Goal: Task Accomplishment & Management: Use online tool/utility

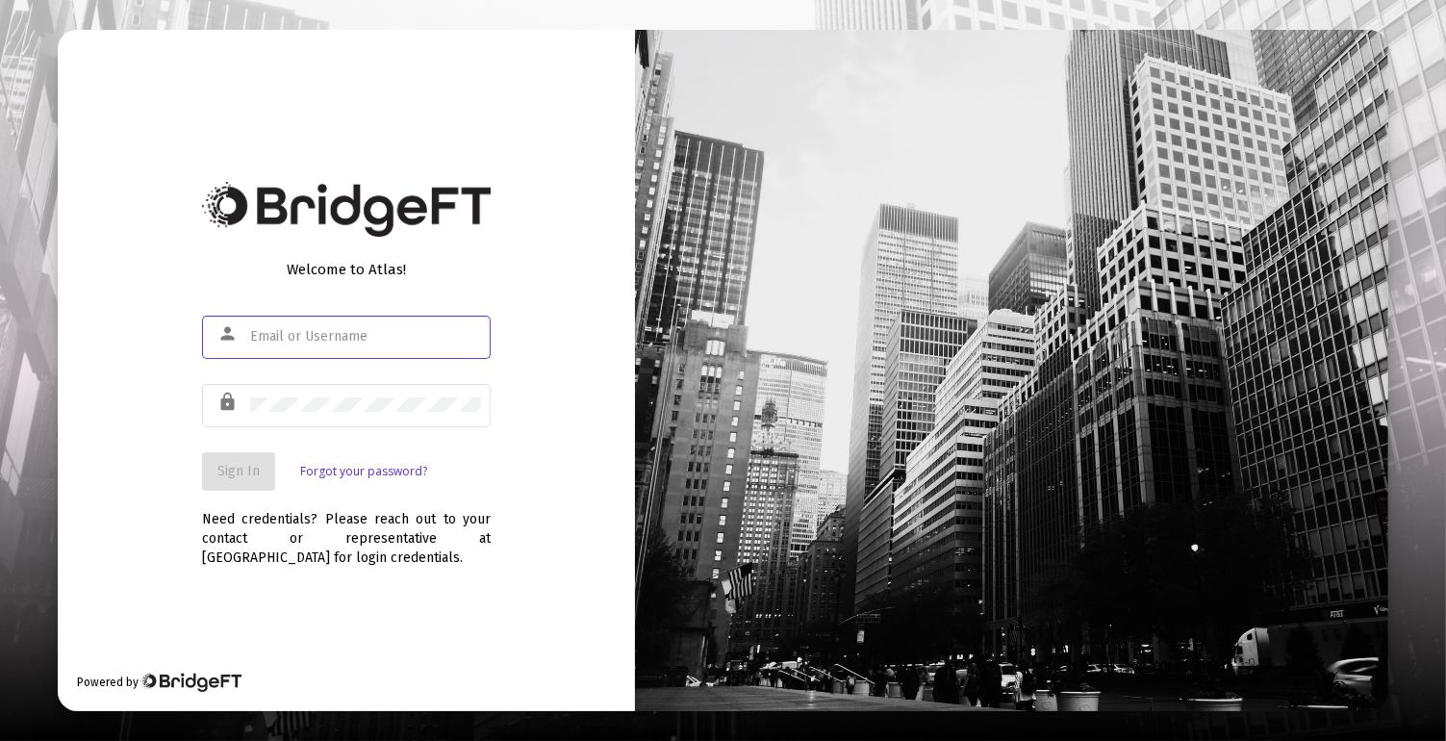
click at [292, 341] on input "text" at bounding box center [365, 336] width 231 height 15
click at [321, 337] on input "text" at bounding box center [365, 336] width 231 height 15
type input "[PERSON_NAME][EMAIL_ADDRESS][DOMAIN_NAME]"
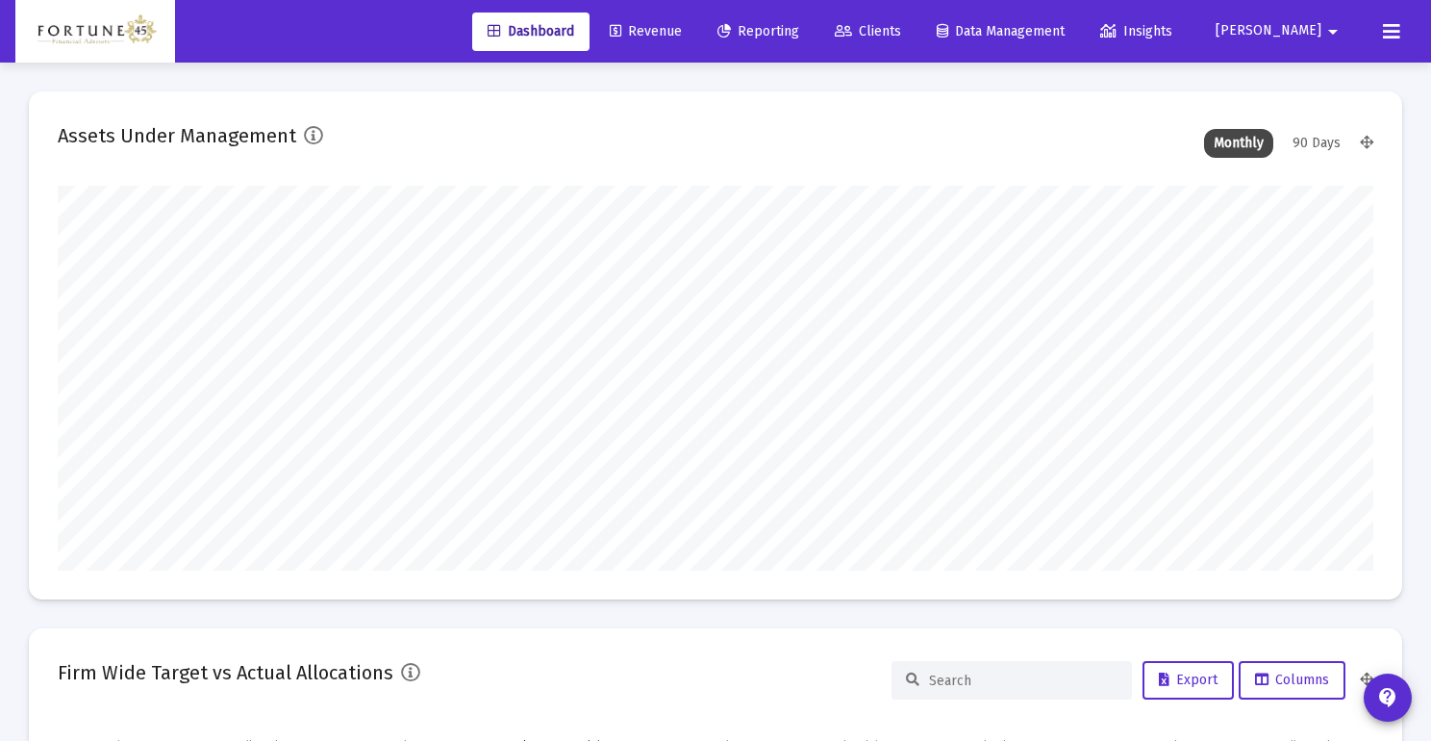
scroll to position [385, 708]
click at [852, 31] on icon at bounding box center [843, 31] width 17 height 13
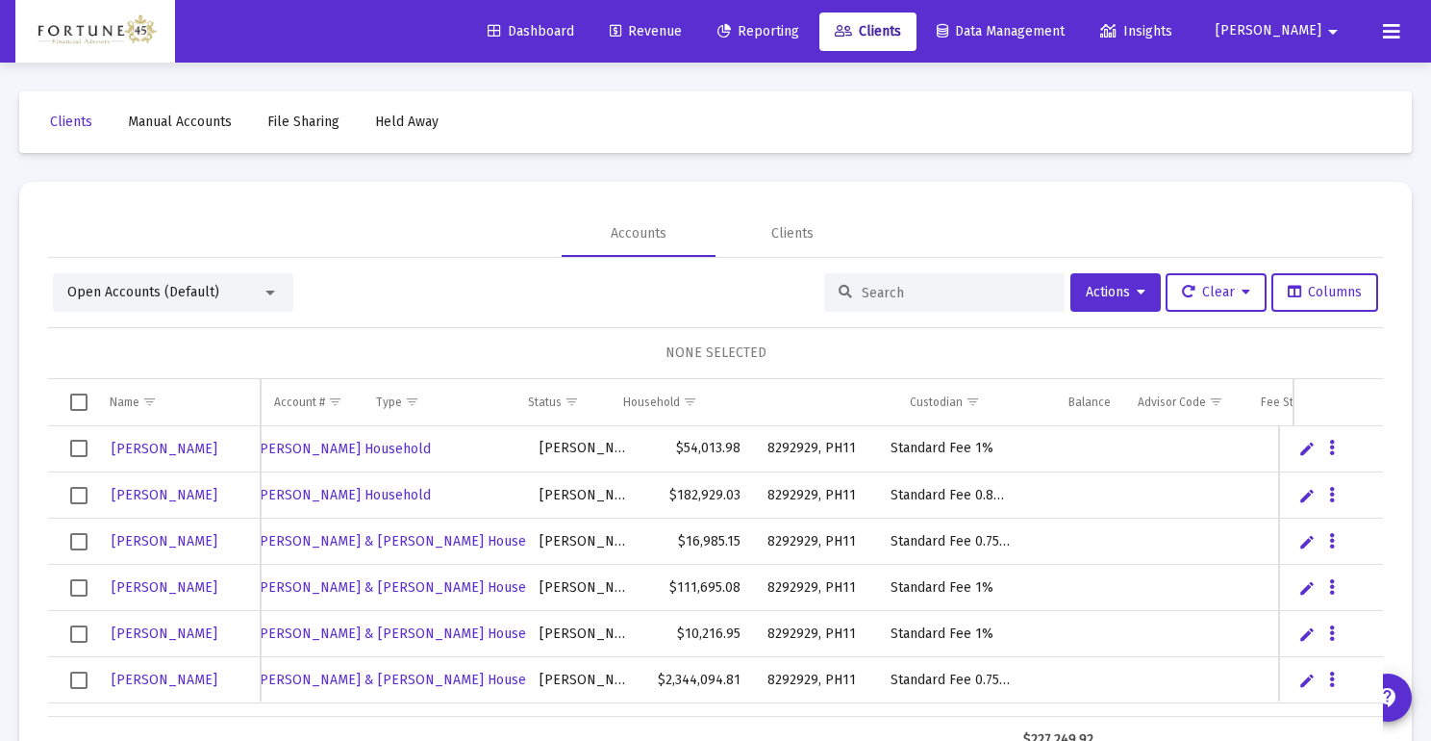
scroll to position [0, 384]
click at [947, 401] on div "Fee Structure(s)" at bounding box center [919, 401] width 84 height 15
click at [971, 397] on span "Show filter options for column 'Fee Structure(s)'" at bounding box center [971, 401] width 14 height 14
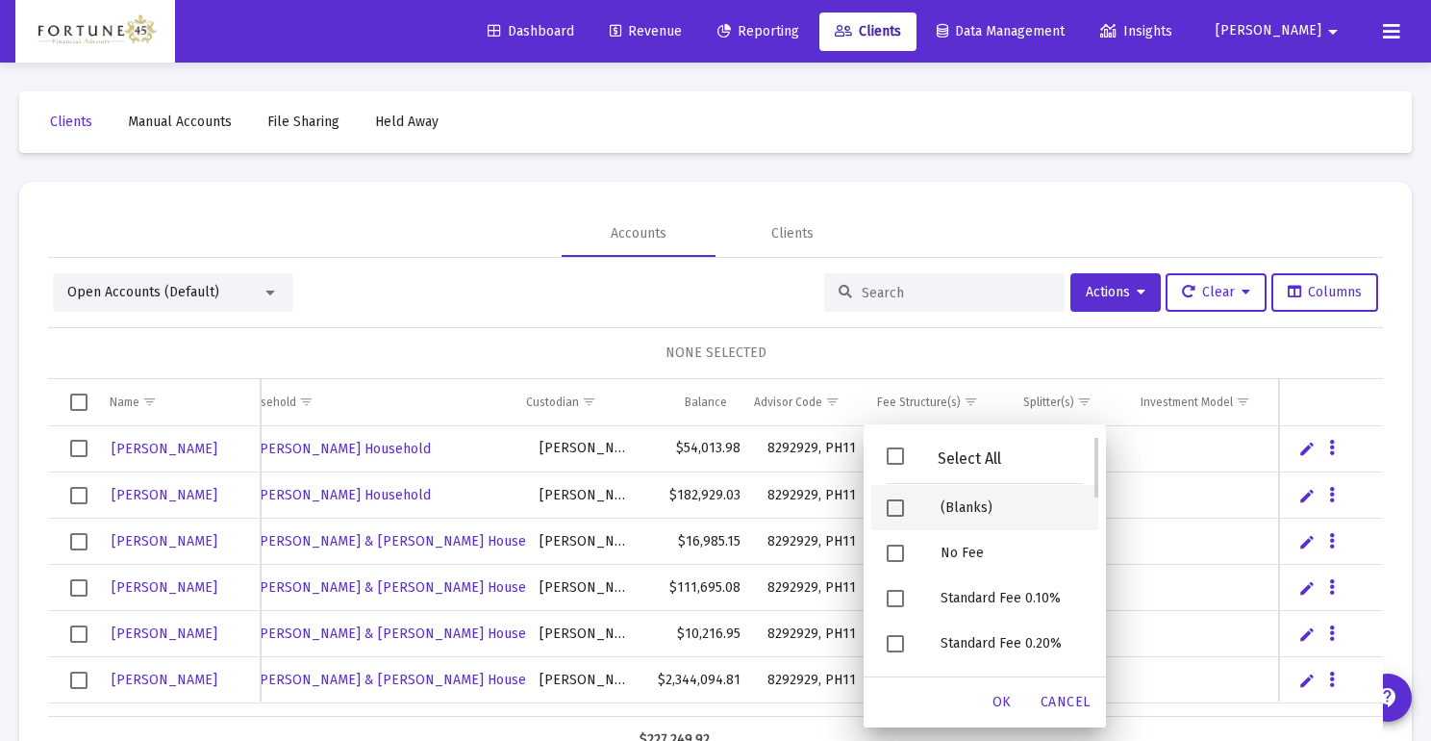
click at [894, 503] on span "Filter options" at bounding box center [895, 507] width 17 height 17
click at [1003, 693] on div "OK" at bounding box center [1003, 702] width 62 height 35
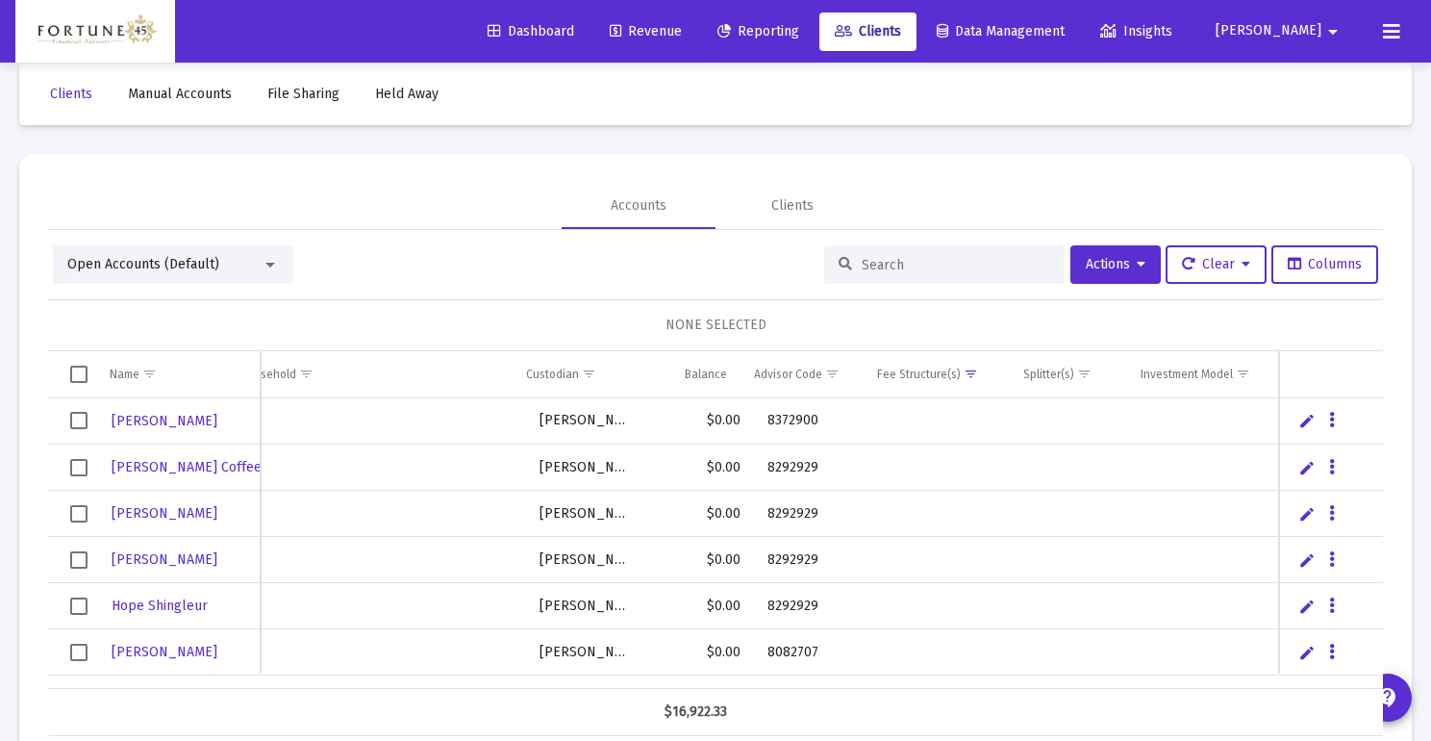
scroll to position [0, 0]
